Goal: Feedback & Contribution: Contribute content

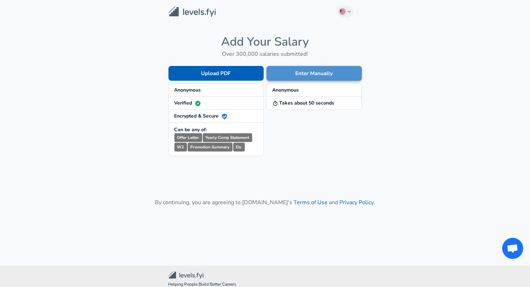
click at [291, 73] on button "Enter Manually" at bounding box center [314, 73] width 95 height 15
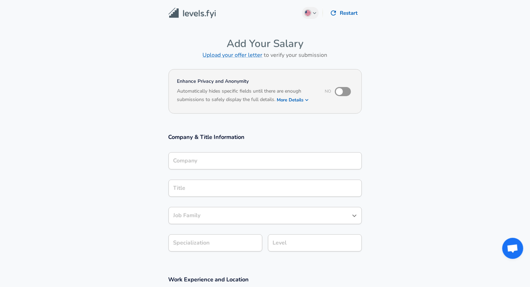
drag, startPoint x: 210, startPoint y: 166, endPoint x: 210, endPoint y: 162, distance: 4.2
click at [210, 165] on div "Company" at bounding box center [264, 160] width 193 height 17
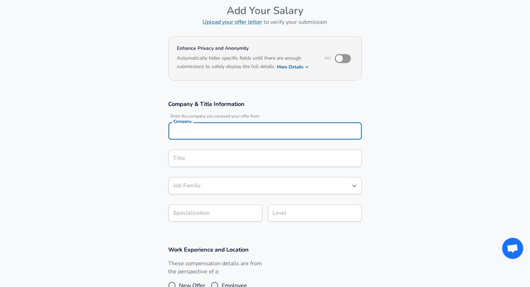
scroll to position [45, 0]
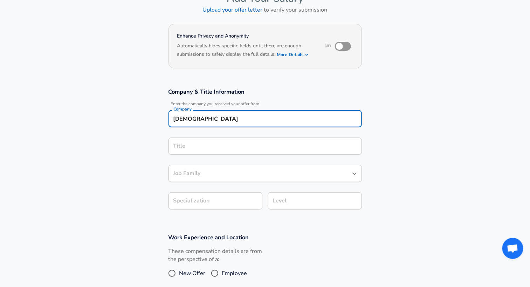
type input "[DEMOGRAPHIC_DATA]"
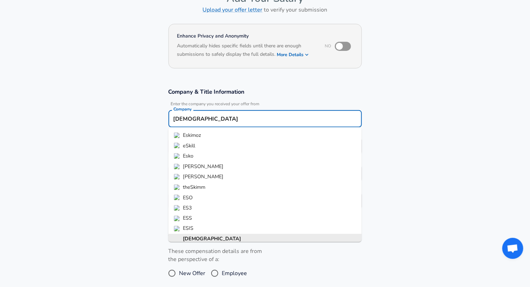
click at [211, 122] on input "[DEMOGRAPHIC_DATA]" at bounding box center [265, 118] width 187 height 11
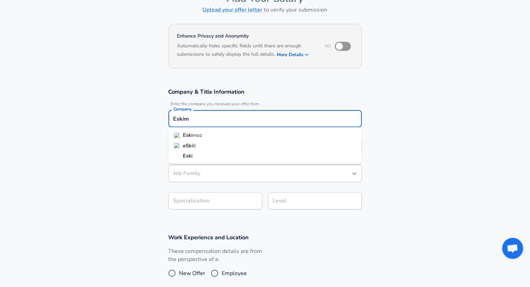
type input "[DEMOGRAPHIC_DATA]"
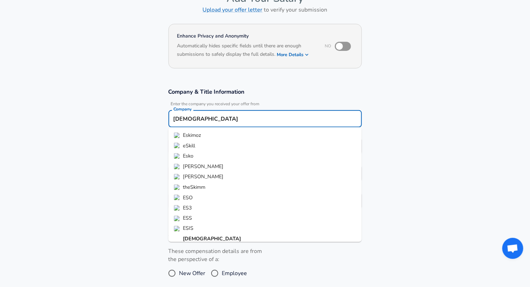
click at [145, 140] on section "Company & Title Information Enter the company you received your offer from Comp…" at bounding box center [265, 152] width 530 height 145
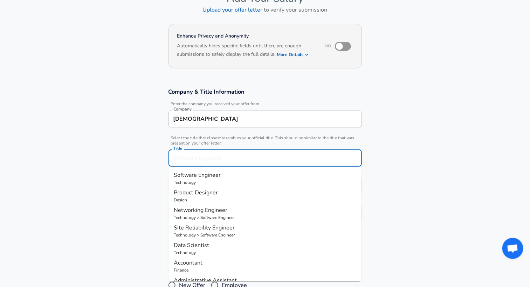
scroll to position [59, 0]
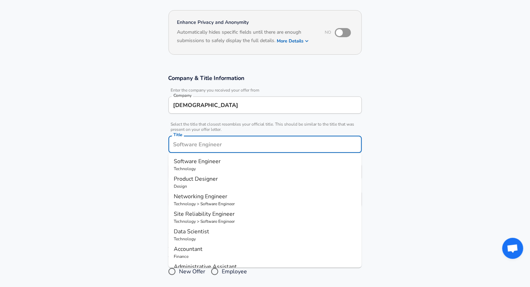
click at [182, 144] on input "Title" at bounding box center [265, 144] width 187 height 11
click at [189, 162] on span "Software Engineer" at bounding box center [197, 161] width 47 height 8
type input "Software Engineer"
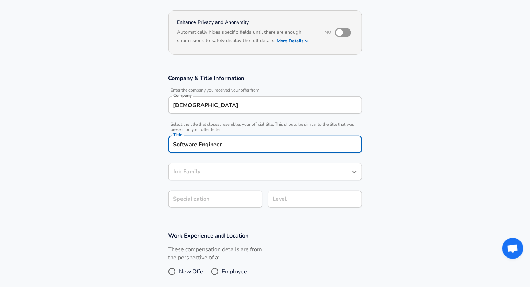
type input "Software Engineer"
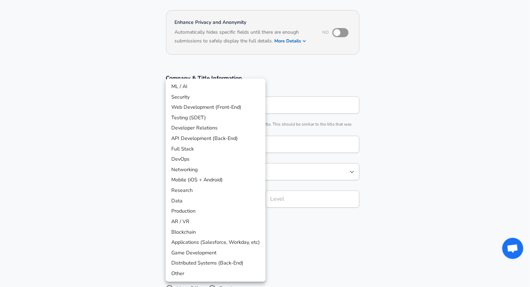
click at [200, 198] on body "We value your privacy We use cookies to enhance your browsing experience, serve…" at bounding box center [265, 84] width 530 height 287
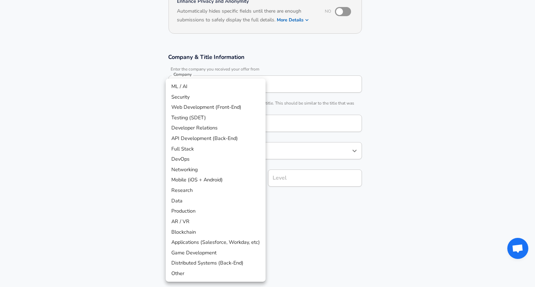
click at [145, 146] on div at bounding box center [267, 143] width 535 height 287
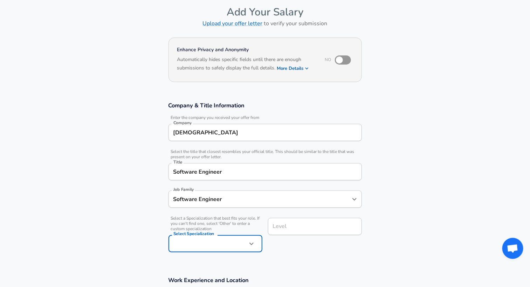
scroll to position [0, 0]
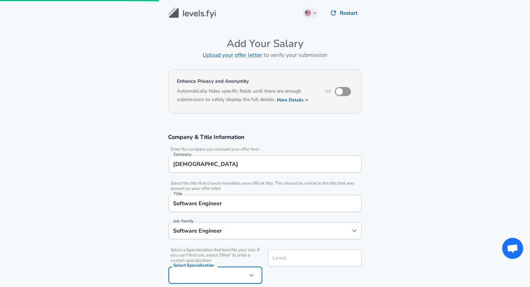
scroll to position [280, 0]
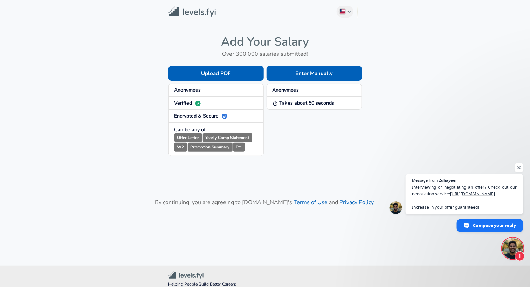
click at [518, 168] on span "Open chat" at bounding box center [519, 167] width 9 height 9
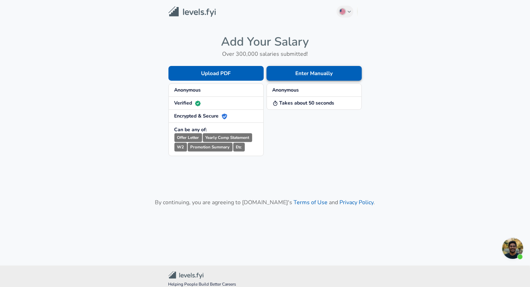
click at [304, 70] on button "Enter Manually" at bounding box center [314, 73] width 95 height 15
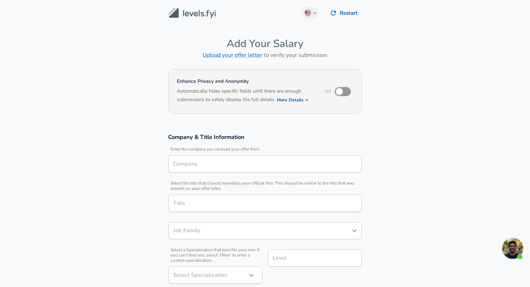
type input "Software Engineer"
type input "[DEMOGRAPHIC_DATA]"
type input "Software Engineer"
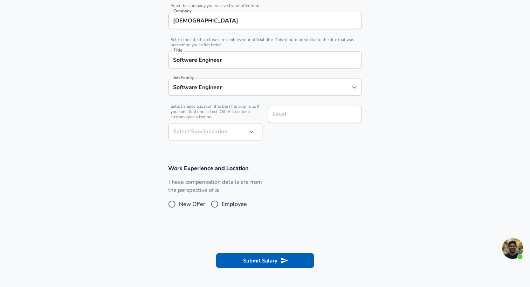
scroll to position [153, 0]
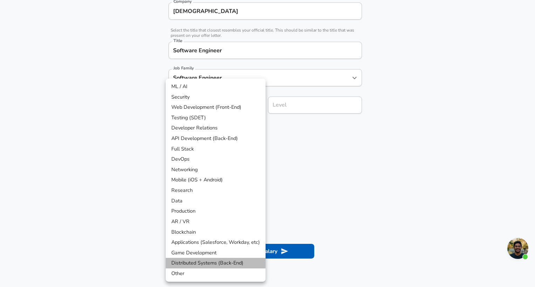
click at [205, 262] on li "Distributed Systems (Back-End)" at bounding box center [216, 262] width 100 height 11
type input "Distributed Systems (Back-End)"
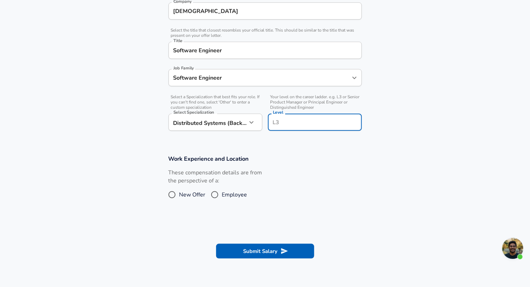
click at [290, 117] on input "Level" at bounding box center [315, 122] width 88 height 11
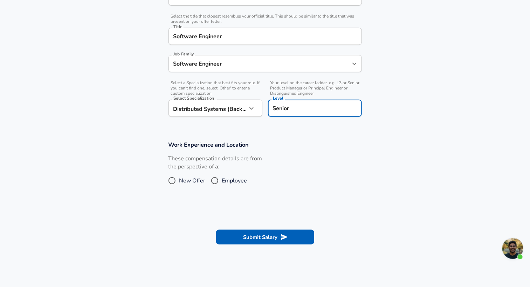
type input "Senior"
click at [268, 125] on section "Company & Title Information Enter the company you received your offer from Comp…" at bounding box center [265, 45] width 530 height 174
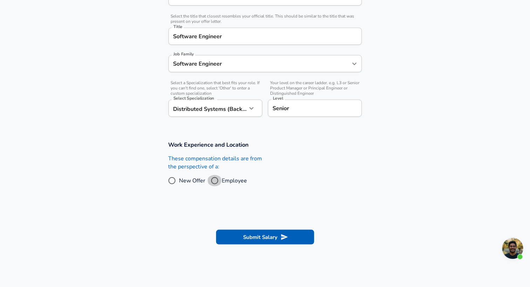
click at [213, 180] on input "Employee" at bounding box center [214, 180] width 15 height 11
radio input "true"
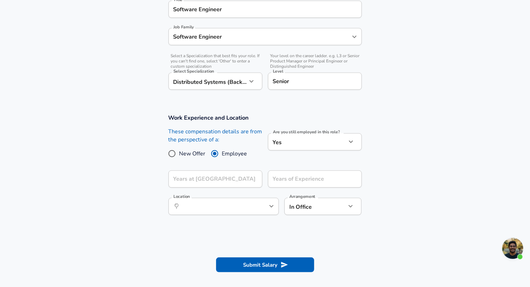
scroll to position [243, 0]
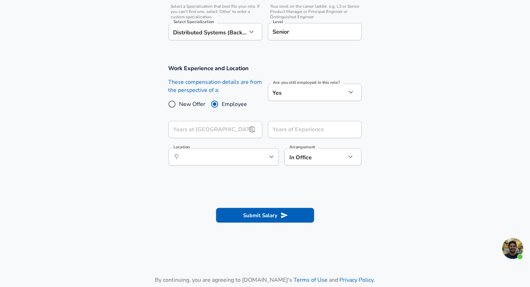
click at [219, 129] on input "Years at [GEOGRAPHIC_DATA]" at bounding box center [207, 129] width 78 height 17
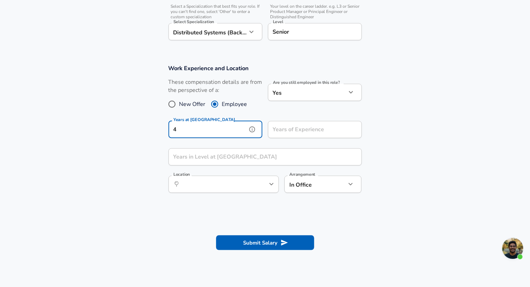
type input "4"
click at [283, 130] on input "Years of Experience" at bounding box center [307, 129] width 78 height 17
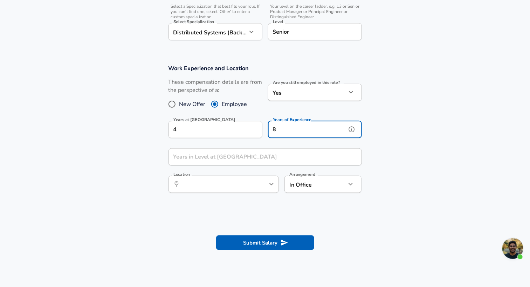
type input "8"
click at [377, 139] on section "Work Experience and Location These compensation details are from the perspectiv…" at bounding box center [265, 132] width 530 height 152
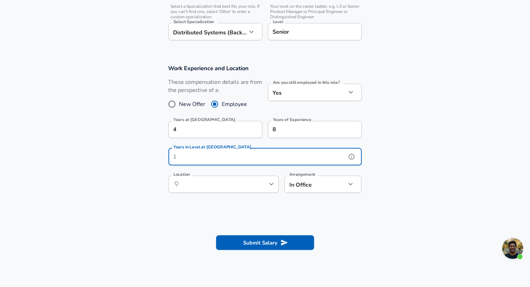
click at [239, 158] on input "Years in Level at [GEOGRAPHIC_DATA]" at bounding box center [257, 156] width 178 height 17
type input "4"
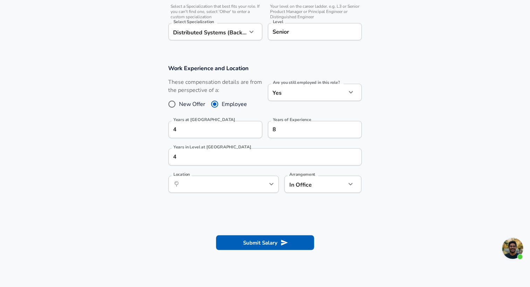
click at [225, 168] on div "Work Experience and Location These compensation details are from the perspectiv…" at bounding box center [265, 130] width 210 height 133
click at [234, 182] on input "Location" at bounding box center [216, 184] width 72 height 11
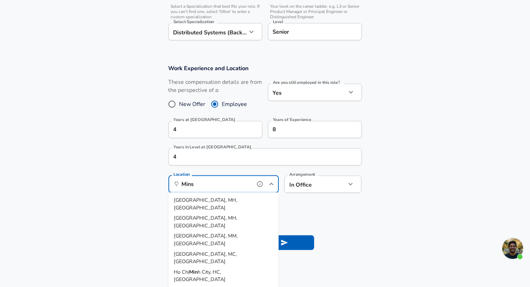
type input "[GEOGRAPHIC_DATA]"
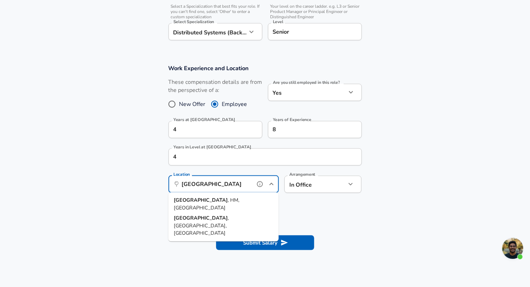
drag, startPoint x: 214, startPoint y: 185, endPoint x: 181, endPoint y: 180, distance: 33.2
click at [181, 180] on input "[GEOGRAPHIC_DATA]" at bounding box center [216, 184] width 72 height 11
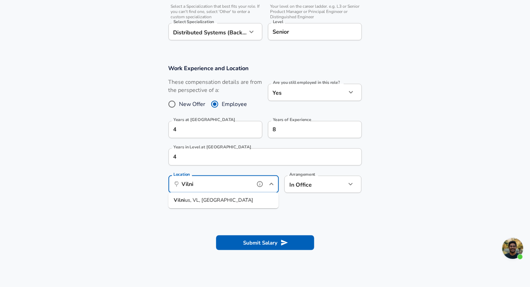
click at [216, 198] on span "us, VL, [GEOGRAPHIC_DATA]" at bounding box center [219, 199] width 68 height 7
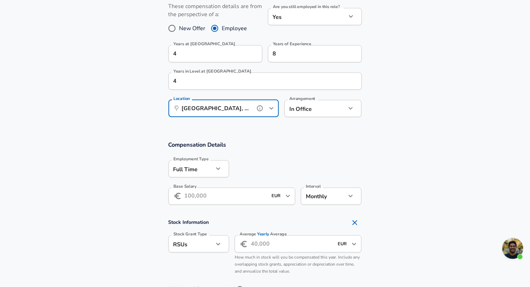
scroll to position [319, 0]
type input "[GEOGRAPHIC_DATA], [GEOGRAPHIC_DATA], [GEOGRAPHIC_DATA]"
click at [216, 172] on button "button" at bounding box center [218, 168] width 12 height 12
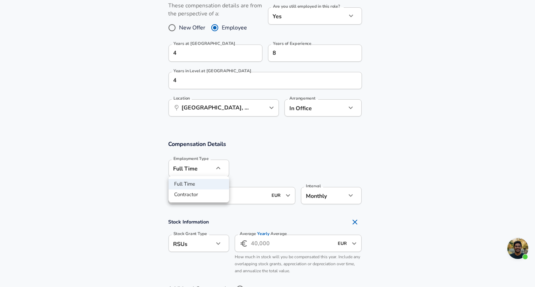
click at [232, 135] on div at bounding box center [267, 143] width 535 height 287
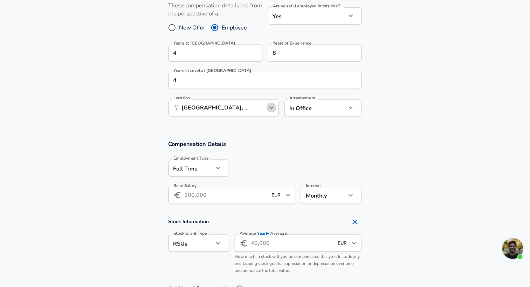
click at [272, 108] on icon "Open" at bounding box center [271, 107] width 4 height 2
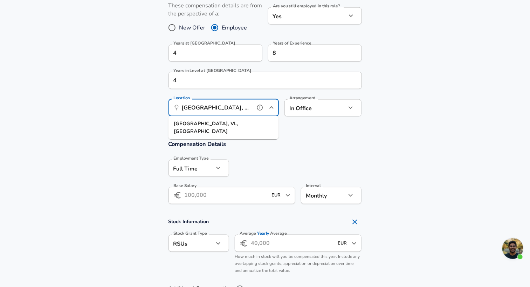
click at [277, 130] on ul "[GEOGRAPHIC_DATA], [GEOGRAPHIC_DATA], [GEOGRAPHIC_DATA]" at bounding box center [223, 127] width 110 height 23
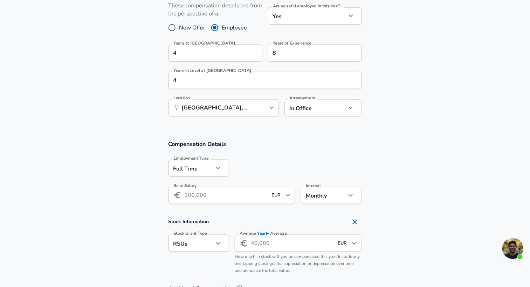
click at [282, 133] on section "Compensation Details Employment Type [DEMOGRAPHIC_DATA] full_time Employment Ty…" at bounding box center [265, 228] width 530 height 193
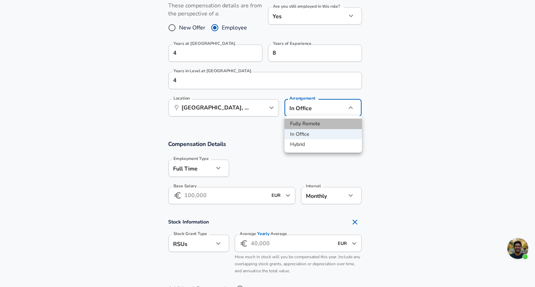
click at [302, 123] on li "Fully Remote" at bounding box center [322, 123] width 77 height 11
type input "remote"
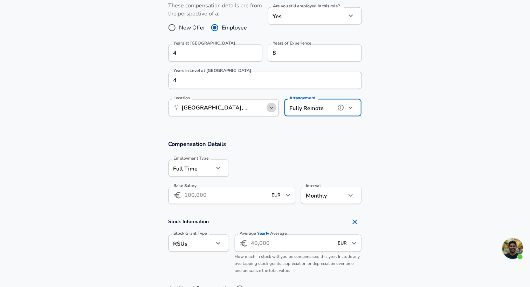
click at [269, 109] on icon "Open" at bounding box center [271, 107] width 8 height 8
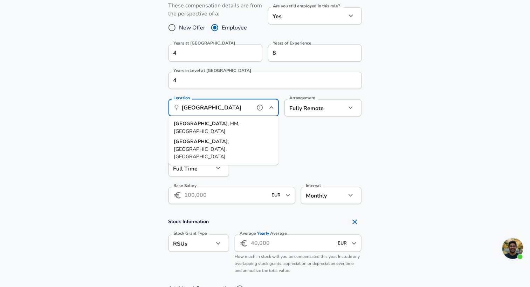
click at [217, 137] on li "[GEOGRAPHIC_DATA] , [GEOGRAPHIC_DATA], [GEOGRAPHIC_DATA]" at bounding box center [223, 150] width 110 height 26
type input "[GEOGRAPHIC_DATA], [GEOGRAPHIC_DATA], [GEOGRAPHIC_DATA]"
type input "BYN"
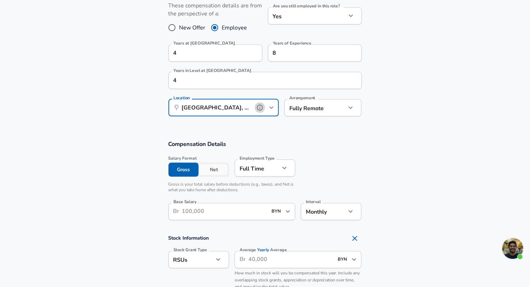
click at [258, 107] on icon "help" at bounding box center [259, 107] width 7 height 7
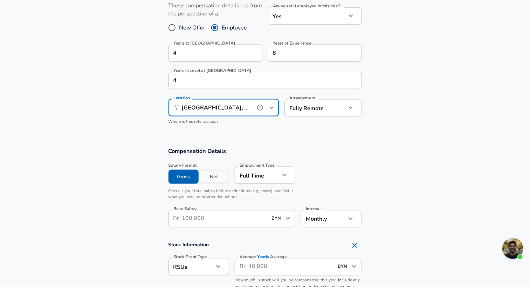
click at [260, 106] on icon "help" at bounding box center [259, 107] width 7 height 7
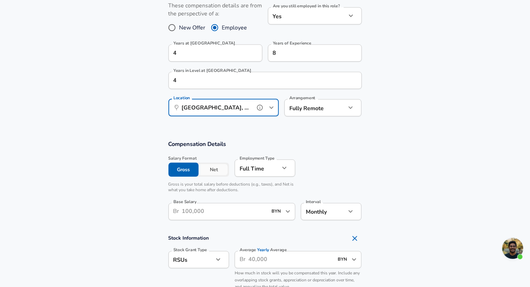
click at [260, 106] on icon "help" at bounding box center [259, 107] width 7 height 7
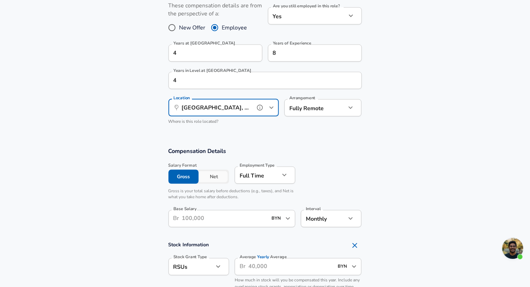
click at [260, 106] on icon "help" at bounding box center [259, 107] width 7 height 7
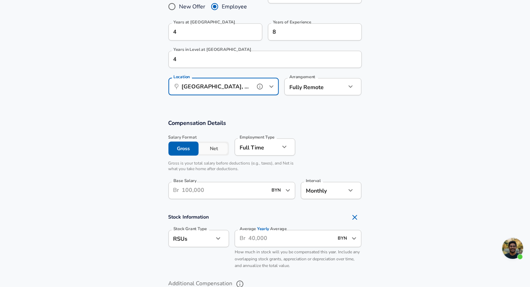
scroll to position [358, 0]
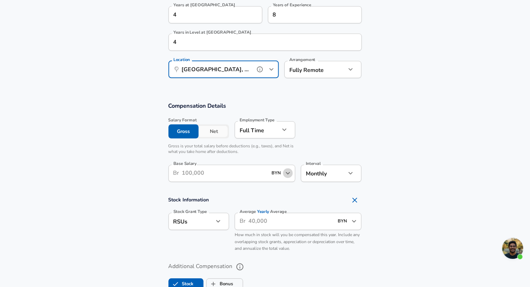
click at [289, 175] on icon "Open" at bounding box center [288, 173] width 8 height 8
type input "[GEOGRAPHIC_DATA], [GEOGRAPHIC_DATA], [GEOGRAPHIC_DATA]"
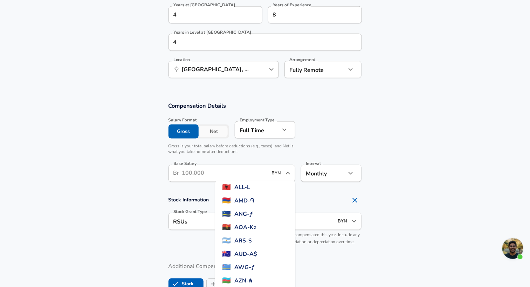
scroll to position [0, 0]
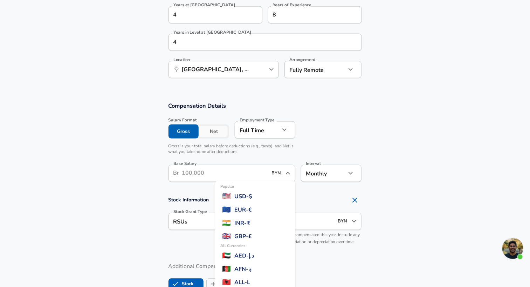
click at [252, 195] on span "USD - $" at bounding box center [243, 196] width 18 height 8
type input "USD"
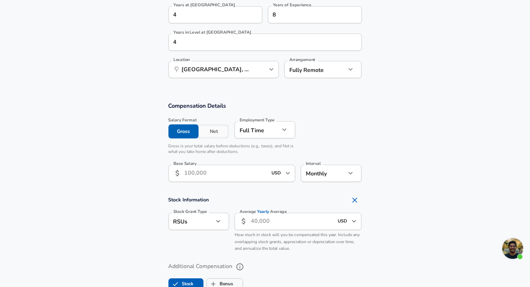
click at [216, 132] on button "Net" at bounding box center [214, 131] width 30 height 14
click at [182, 133] on button "Gross" at bounding box center [183, 131] width 30 height 14
click at [206, 130] on button "Net" at bounding box center [214, 131] width 30 height 14
click at [190, 132] on button "Gross" at bounding box center [183, 131] width 30 height 14
click at [202, 171] on input "Base Salary" at bounding box center [226, 173] width 83 height 17
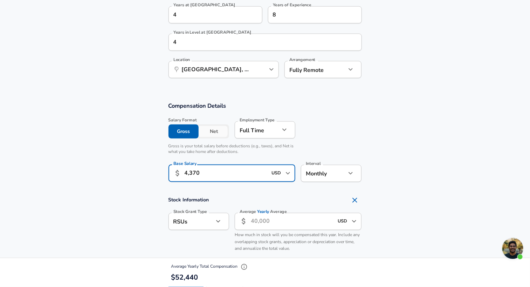
type input "4,370"
click at [268, 193] on h4 "Stock Information" at bounding box center [264, 200] width 193 height 14
drag, startPoint x: 203, startPoint y: 166, endPoint x: 206, endPoint y: 173, distance: 8.2
click at [206, 173] on input "4,370" at bounding box center [226, 173] width 83 height 17
click at [138, 177] on section "Compensation Details Salary Format Gross Net Employment Type [DEMOGRAPHIC_DATA]…" at bounding box center [265, 144] width 530 height 85
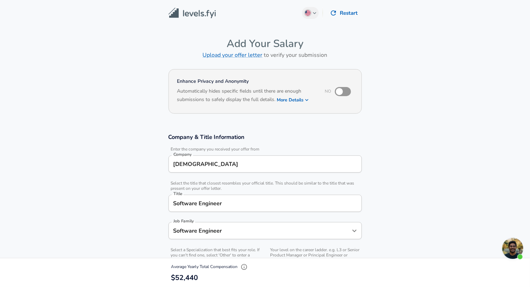
click at [307, 100] on icon "button" at bounding box center [307, 100] width 6 height 6
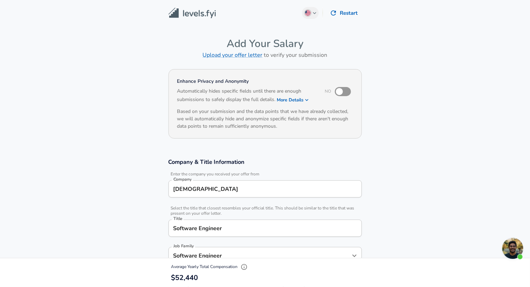
click at [307, 100] on icon "button" at bounding box center [307, 100] width 6 height 6
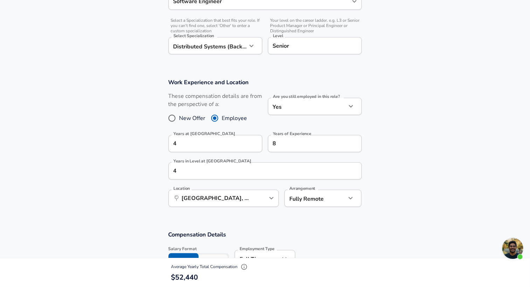
scroll to position [305, 0]
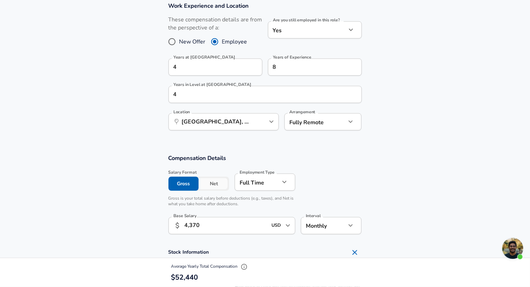
click at [271, 150] on section "Compensation Details Salary Format Gross Net Employment Type [DEMOGRAPHIC_DATA]…" at bounding box center [265, 251] width 530 height 210
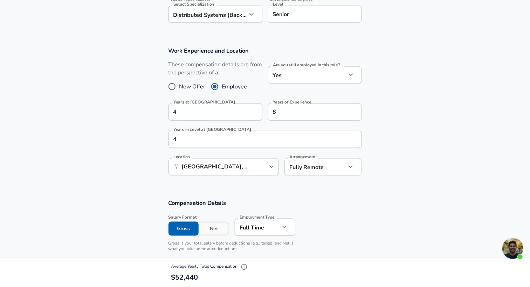
scroll to position [267, 0]
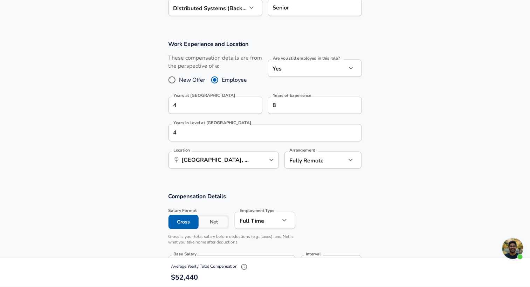
click at [261, 160] on icon "help" at bounding box center [259, 159] width 7 height 7
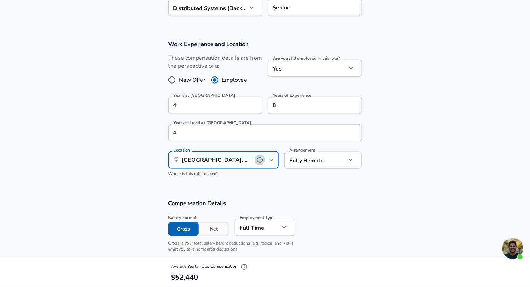
click at [261, 160] on icon "help" at bounding box center [259, 159] width 7 height 7
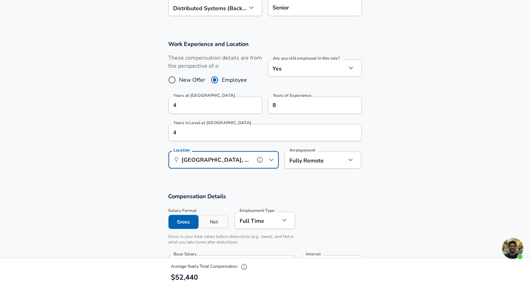
click at [274, 157] on icon "Open" at bounding box center [271, 160] width 8 height 8
type input "W"
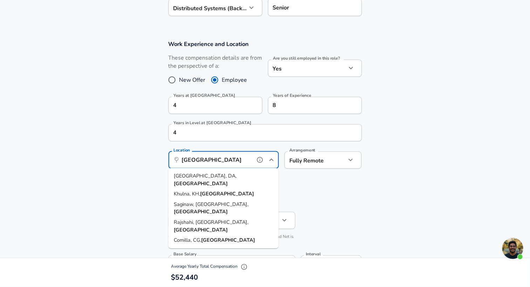
click at [245, 172] on li "[GEOGRAPHIC_DATA], [GEOGRAPHIC_DATA], [GEOGRAPHIC_DATA]" at bounding box center [223, 180] width 110 height 18
type input "[GEOGRAPHIC_DATA], [GEOGRAPHIC_DATA], [GEOGRAPHIC_DATA]"
type input "BDT"
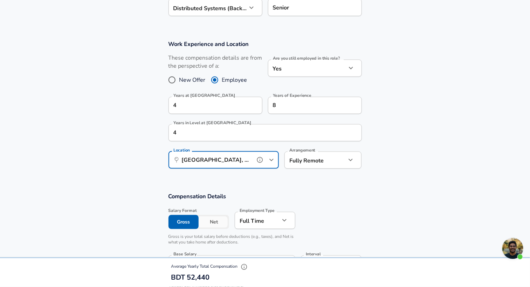
type input "[GEOGRAPHIC_DATA], [GEOGRAPHIC_DATA], [GEOGRAPHIC_DATA]"
click at [246, 177] on section "Work Experience and Location These compensation details are from the perspectiv…" at bounding box center [265, 108] width 530 height 152
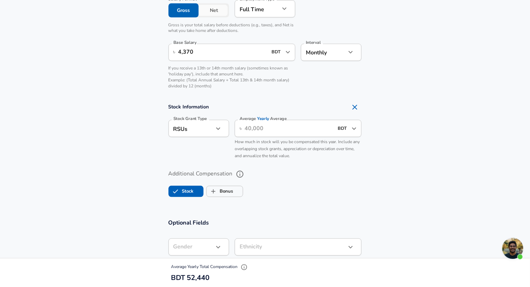
scroll to position [458, 0]
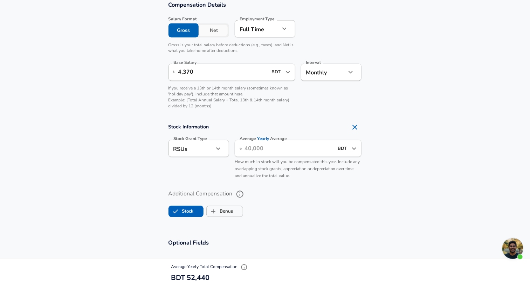
click at [289, 73] on icon "Open" at bounding box center [288, 72] width 8 height 8
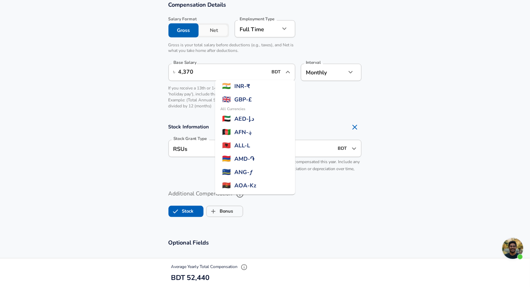
scroll to position [0, 0]
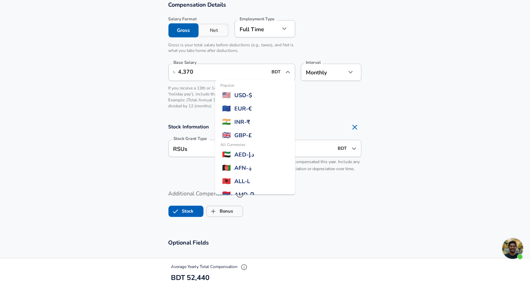
click at [252, 93] on span "USD - $" at bounding box center [243, 95] width 18 height 8
type input "USD"
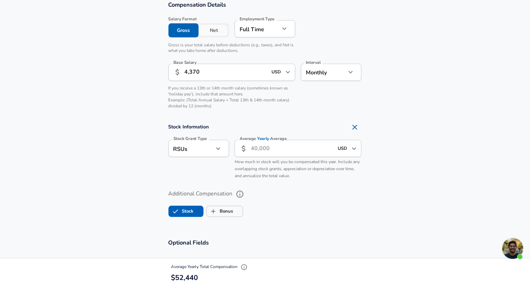
click at [277, 99] on p "If you receive a 13th or 14th month salary (sometimes known as 'holiday pay'), …" at bounding box center [231, 97] width 127 height 24
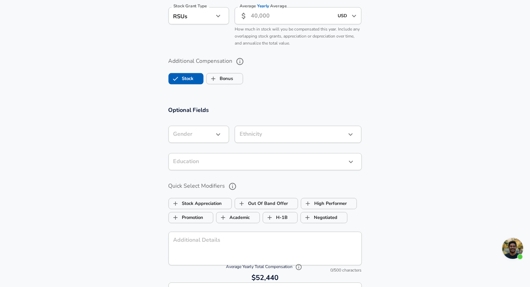
scroll to position [764, 0]
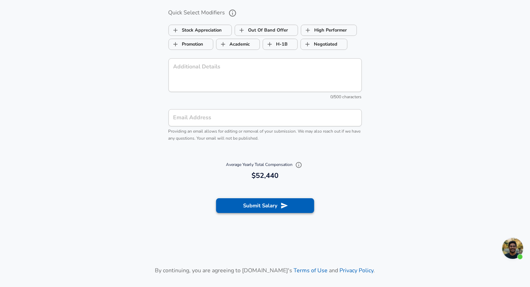
click at [264, 205] on button "Submit Salary" at bounding box center [265, 205] width 98 height 15
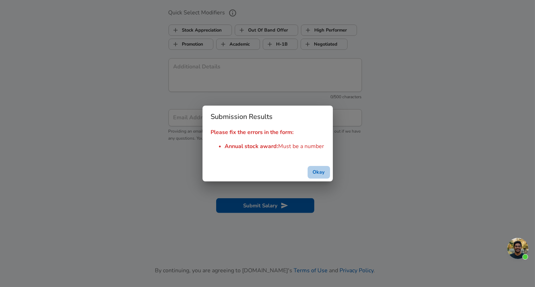
click at [317, 170] on button "Okay" at bounding box center [319, 172] width 22 height 13
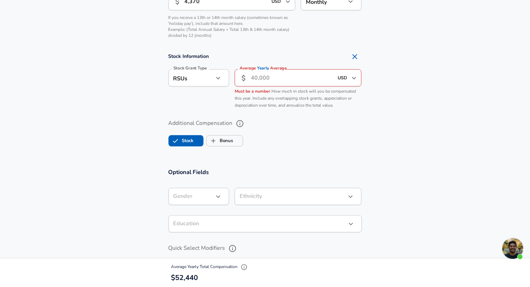
scroll to position [496, 0]
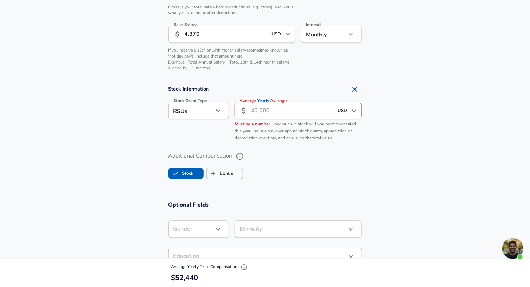
click at [260, 109] on input "Average Yearly Average" at bounding box center [292, 110] width 83 height 17
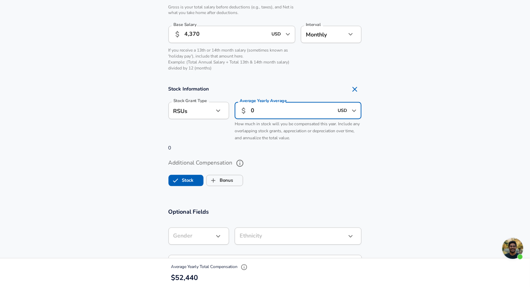
type input "0"
click at [274, 155] on div "Additional Compensation Stock Bonus" at bounding box center [265, 170] width 210 height 37
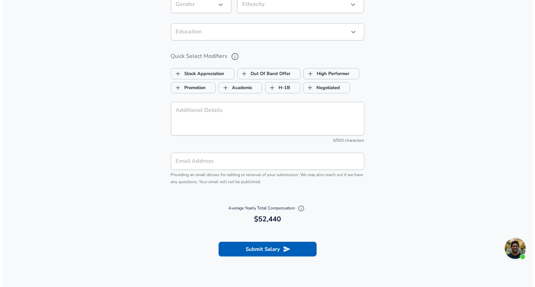
scroll to position [802, 0]
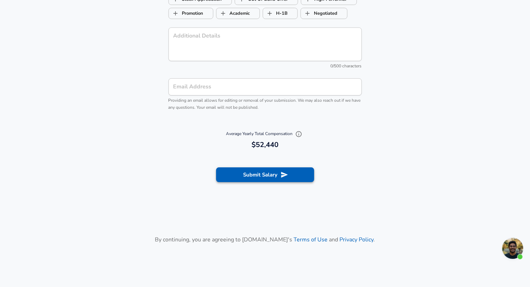
click at [263, 170] on button "Submit Salary" at bounding box center [265, 174] width 98 height 15
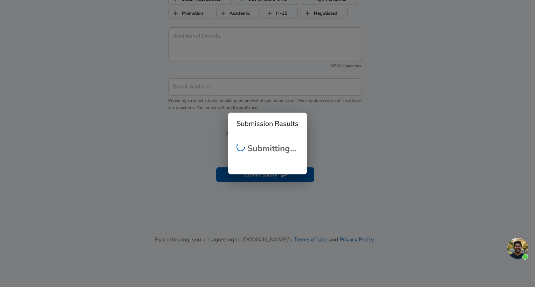
scroll to position [197, 0]
